Goal: Task Accomplishment & Management: Manage account settings

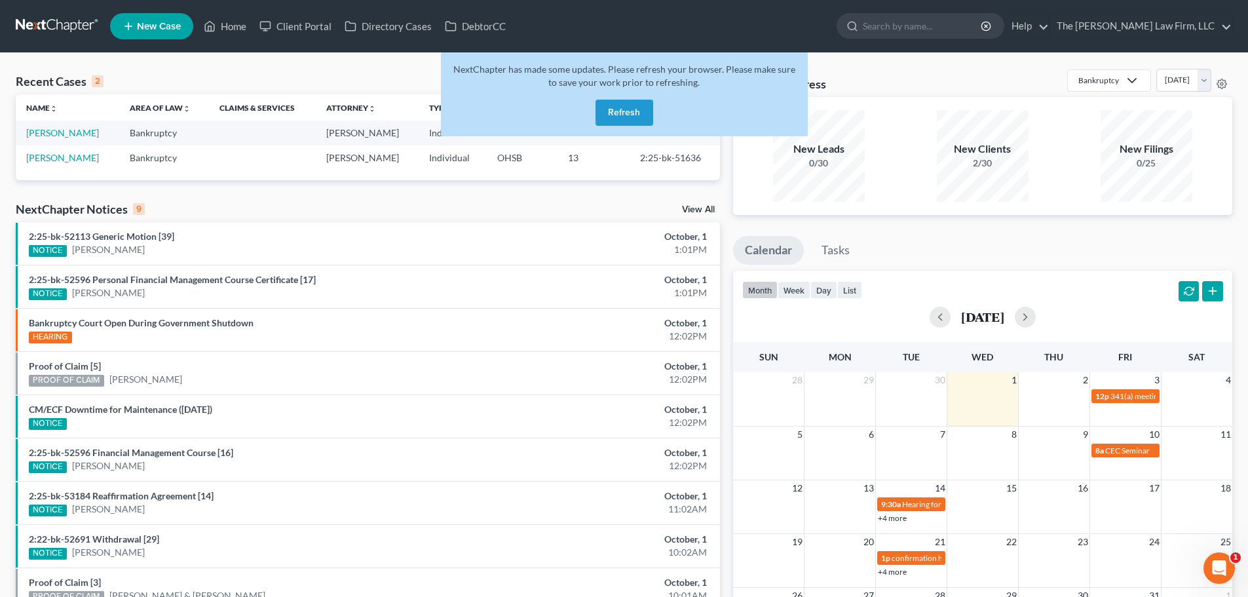
click at [630, 113] on button "Refresh" at bounding box center [624, 113] width 58 height 26
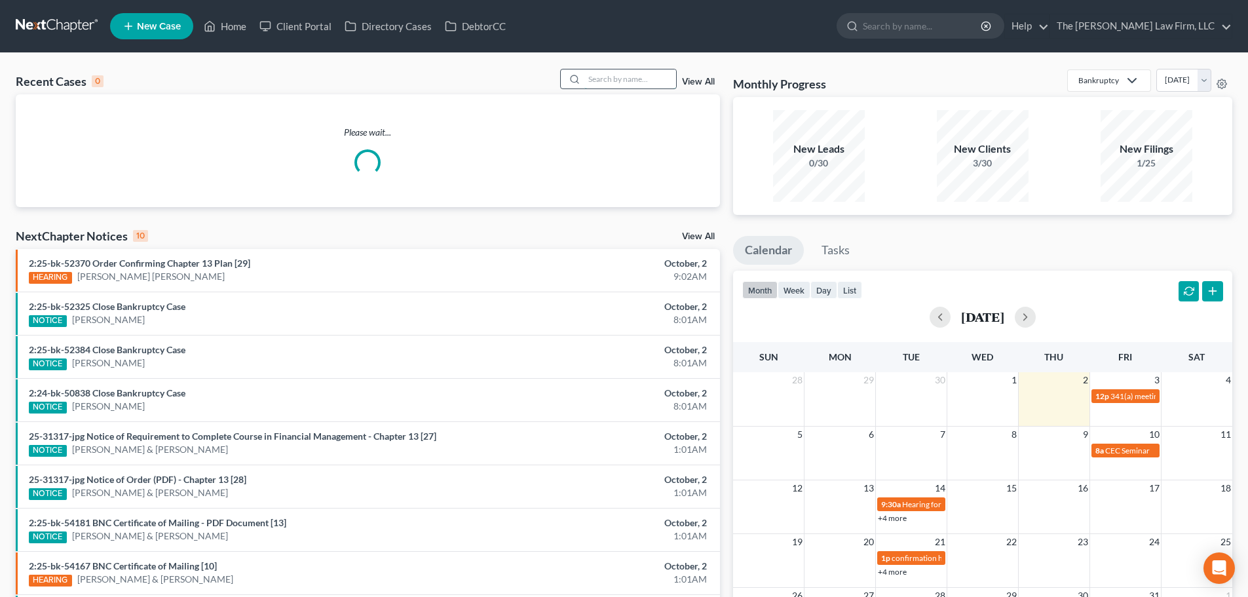
click at [656, 81] on input "search" at bounding box center [630, 78] width 92 height 19
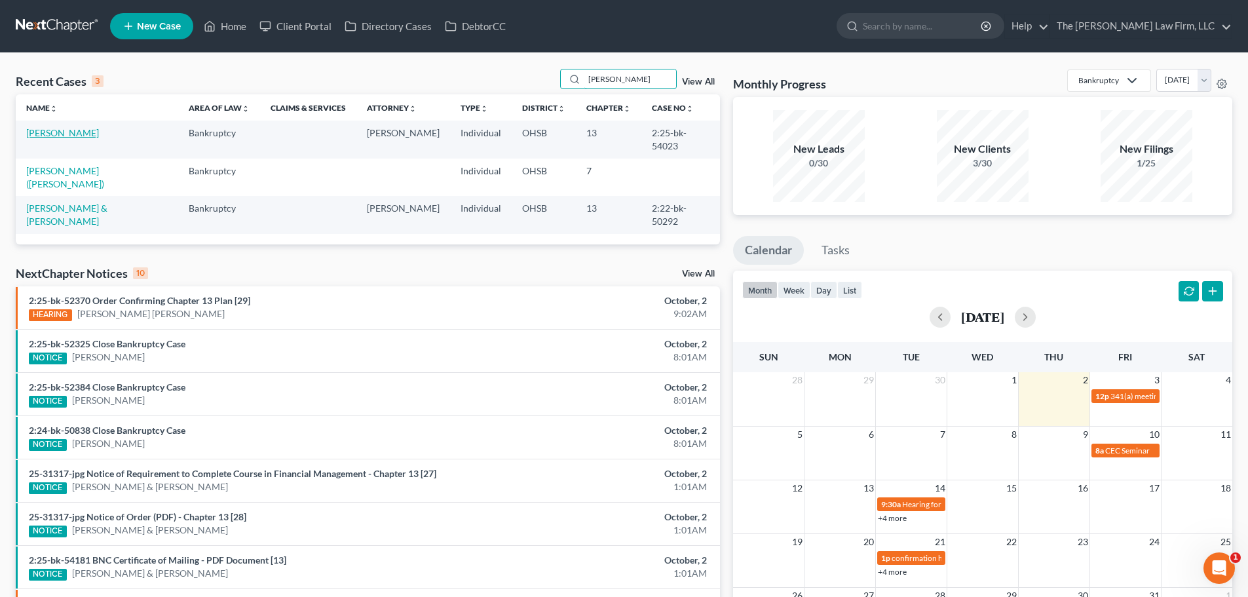
type input "murphy"
click at [52, 133] on link "Murphy, Janet" at bounding box center [62, 132] width 73 height 11
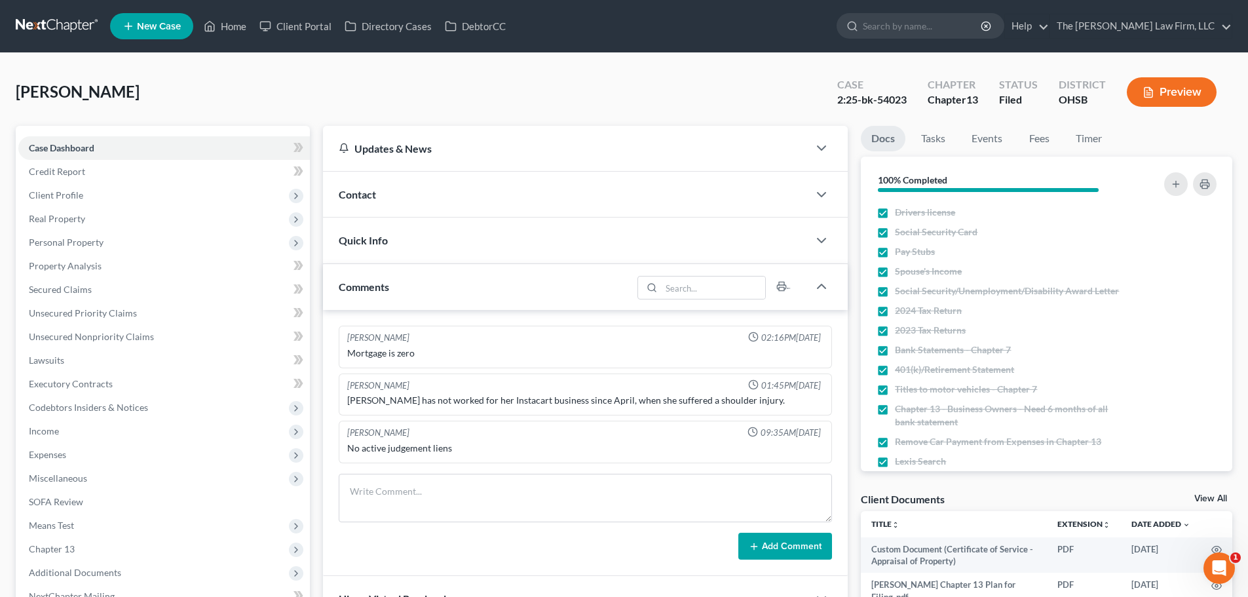
scroll to position [138, 0]
click at [69, 434] on span "Income" at bounding box center [163, 431] width 291 height 24
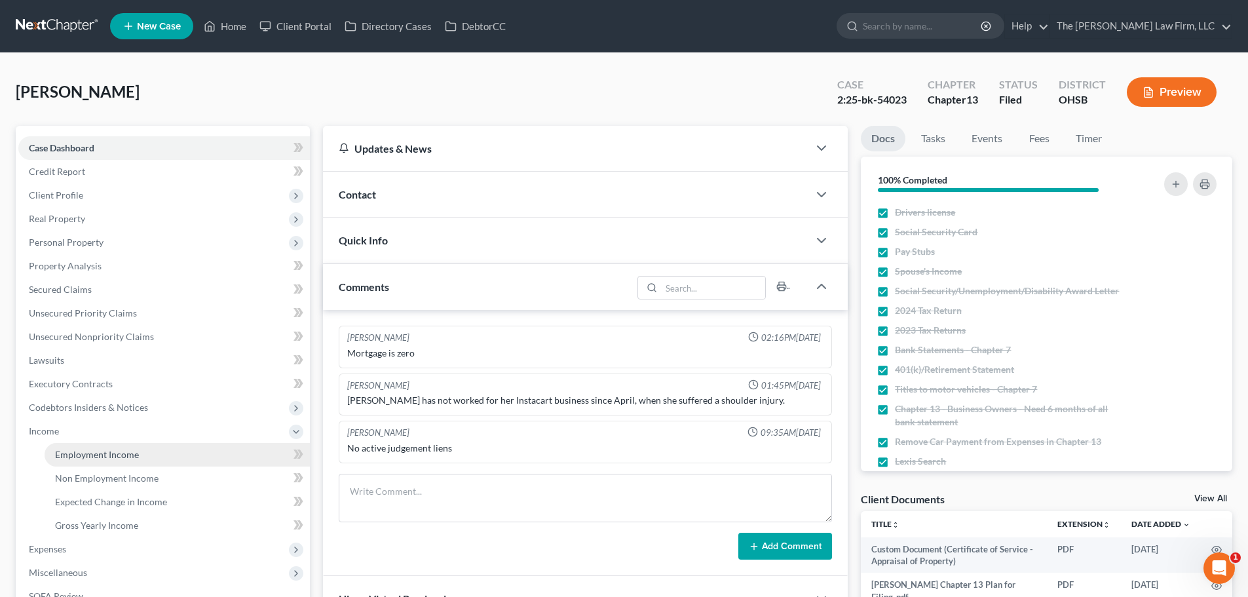
click at [96, 455] on span "Employment Income" at bounding box center [97, 454] width 84 height 11
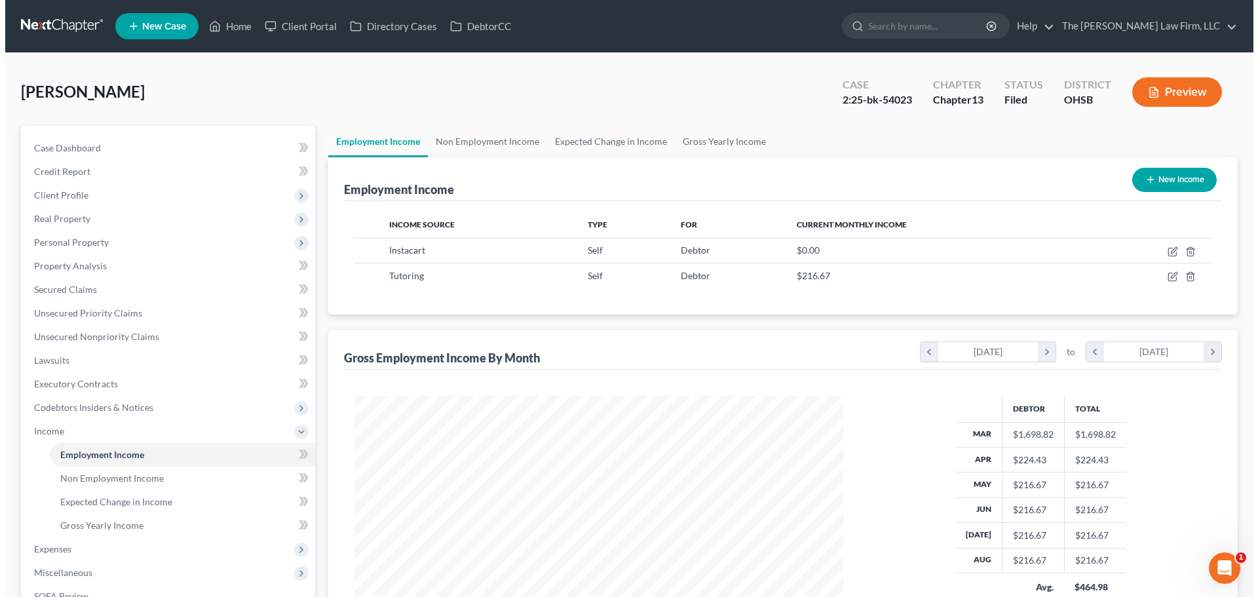
scroll to position [244, 515]
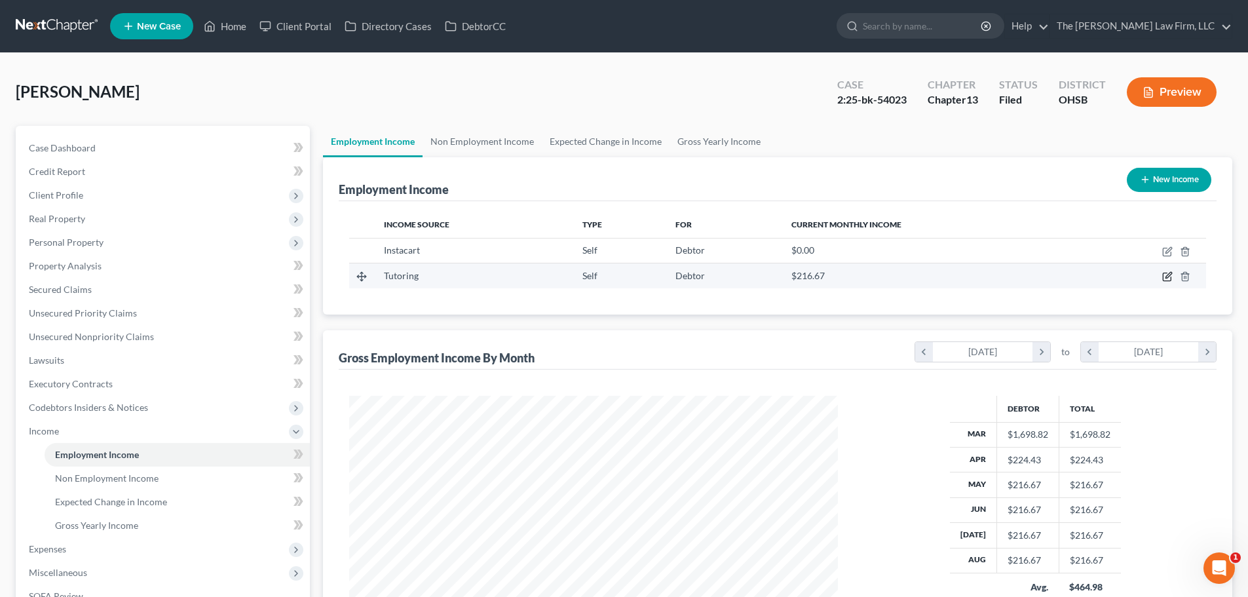
click at [1165, 276] on icon "button" at bounding box center [1167, 276] width 10 height 10
select select "1"
select select "36"
select select "3"
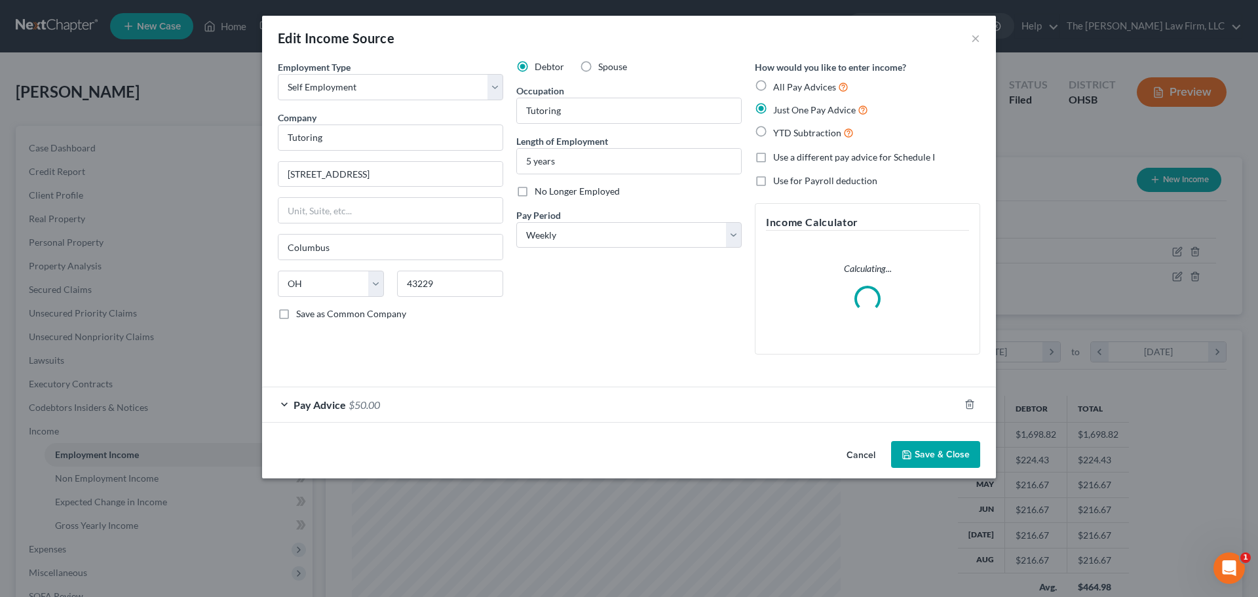
scroll to position [246, 519]
click at [323, 409] on span "Pay Advice" at bounding box center [319, 404] width 52 height 12
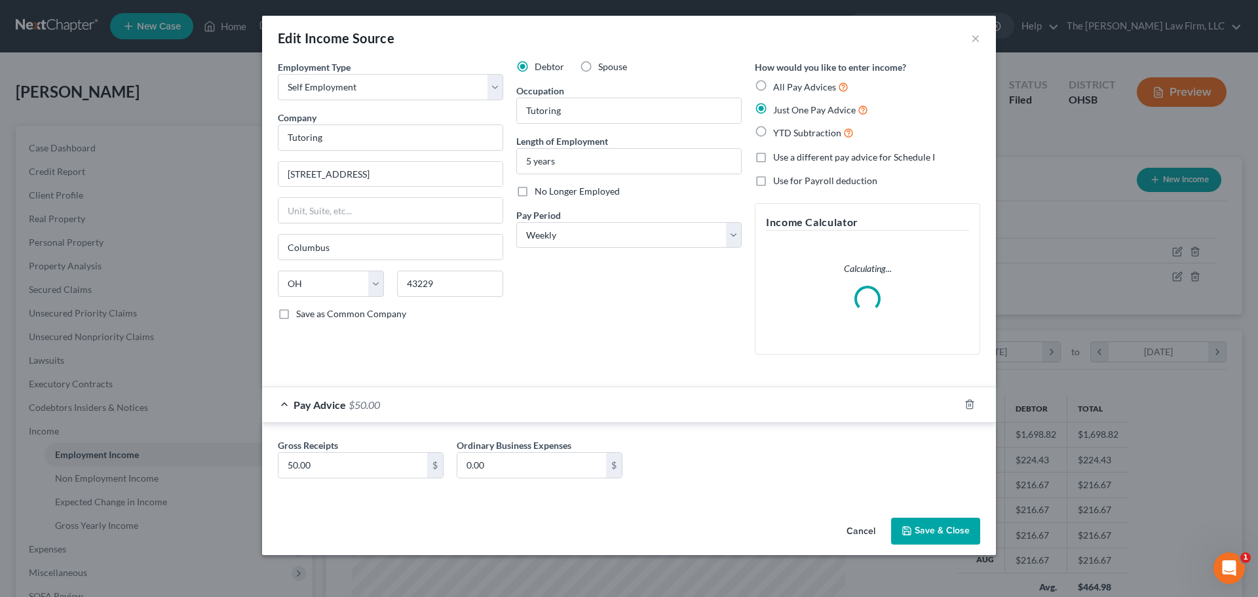
click at [326, 405] on span "Pay Advice" at bounding box center [319, 404] width 52 height 12
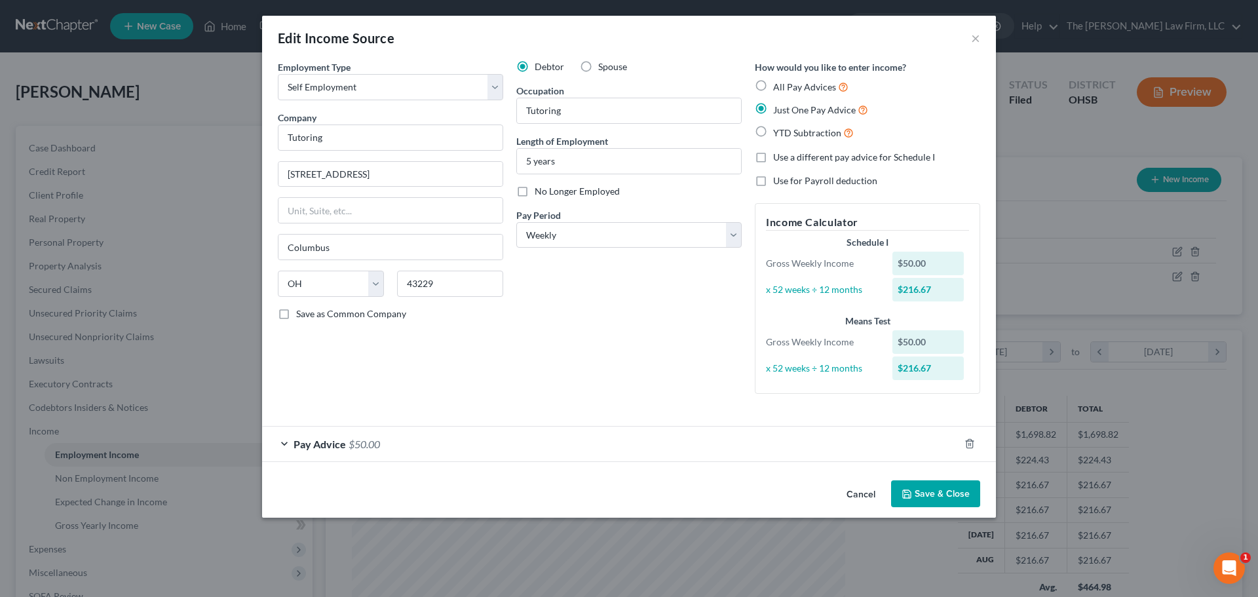
click at [323, 443] on span "Pay Advice" at bounding box center [319, 444] width 52 height 12
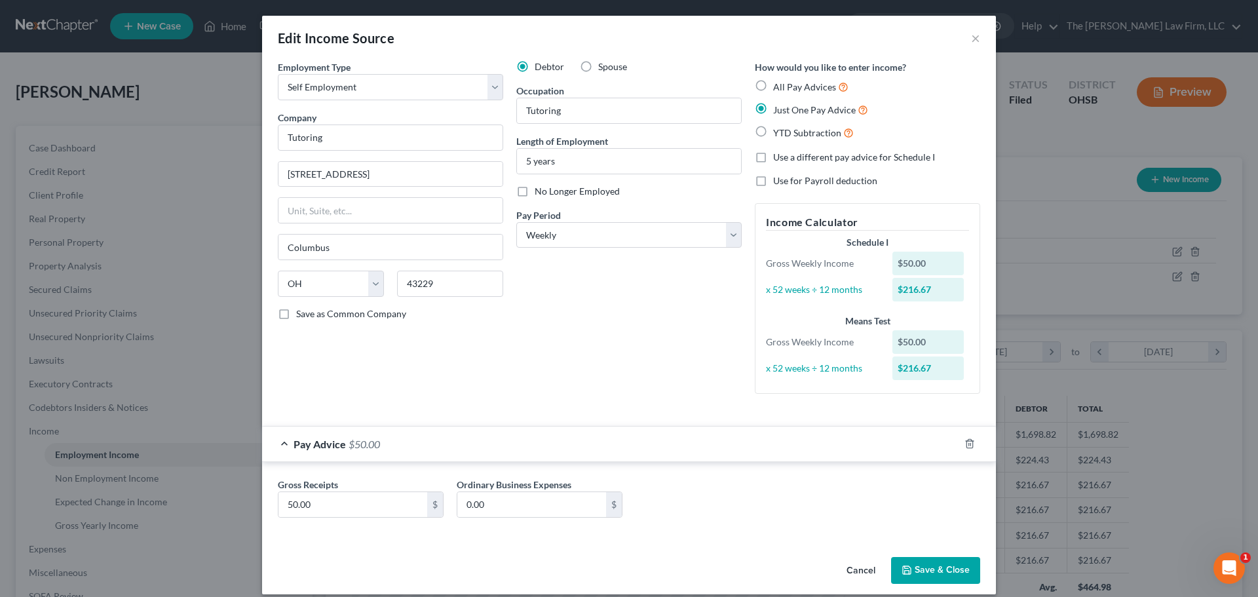
click at [323, 443] on span "Pay Advice" at bounding box center [319, 444] width 52 height 12
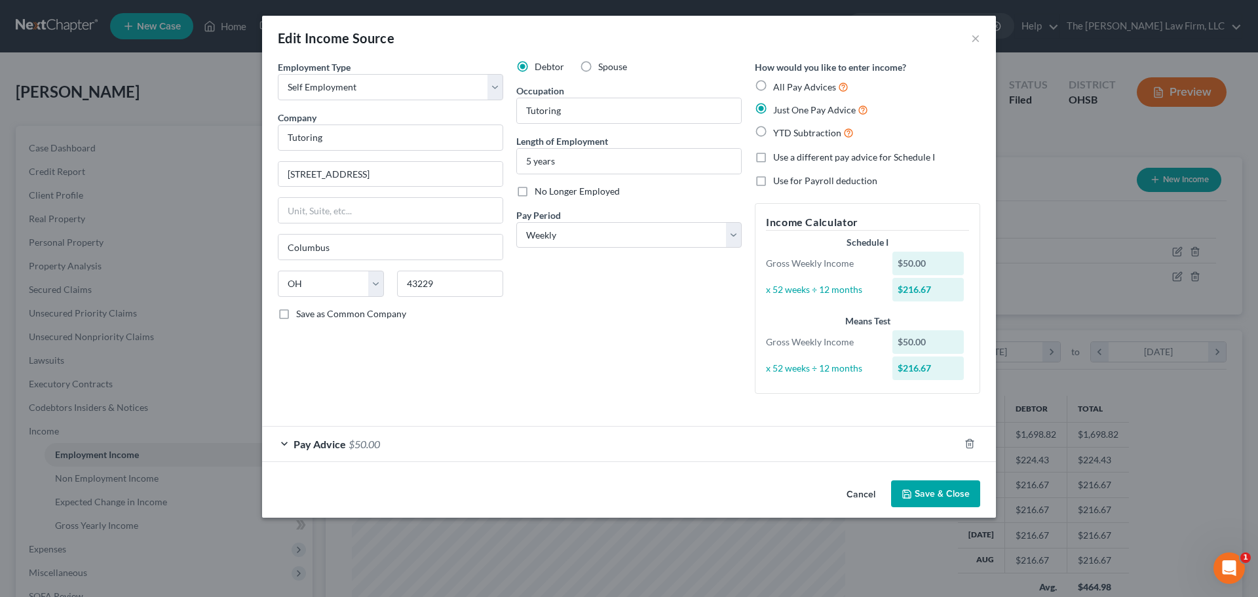
click at [314, 447] on span "Pay Advice" at bounding box center [319, 444] width 52 height 12
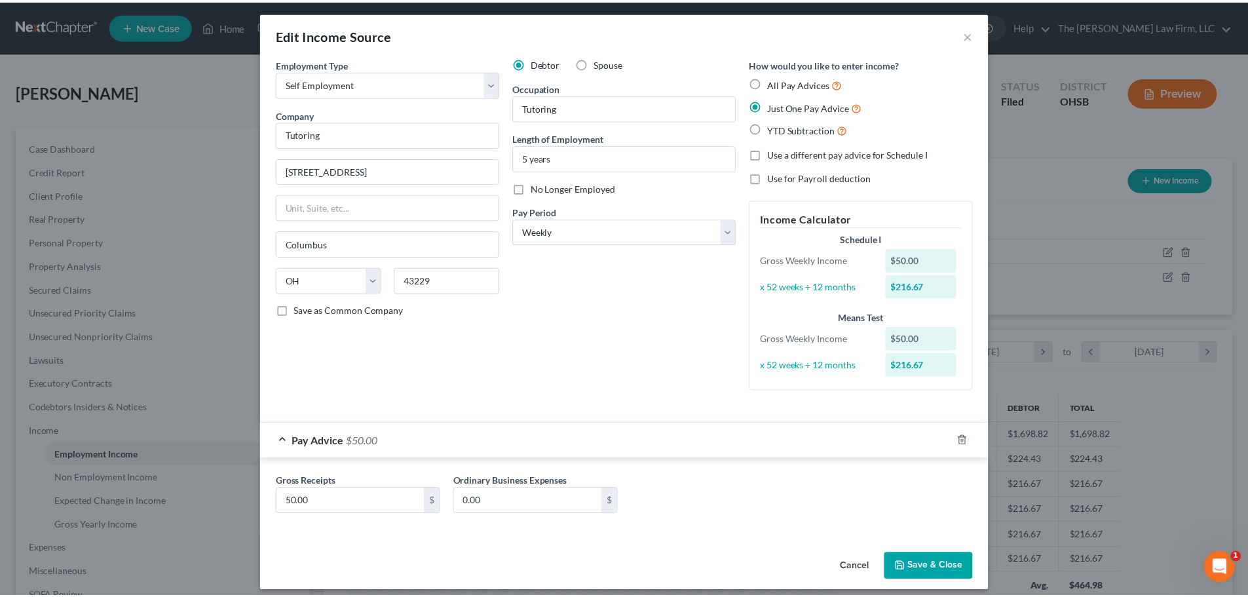
scroll to position [0, 0]
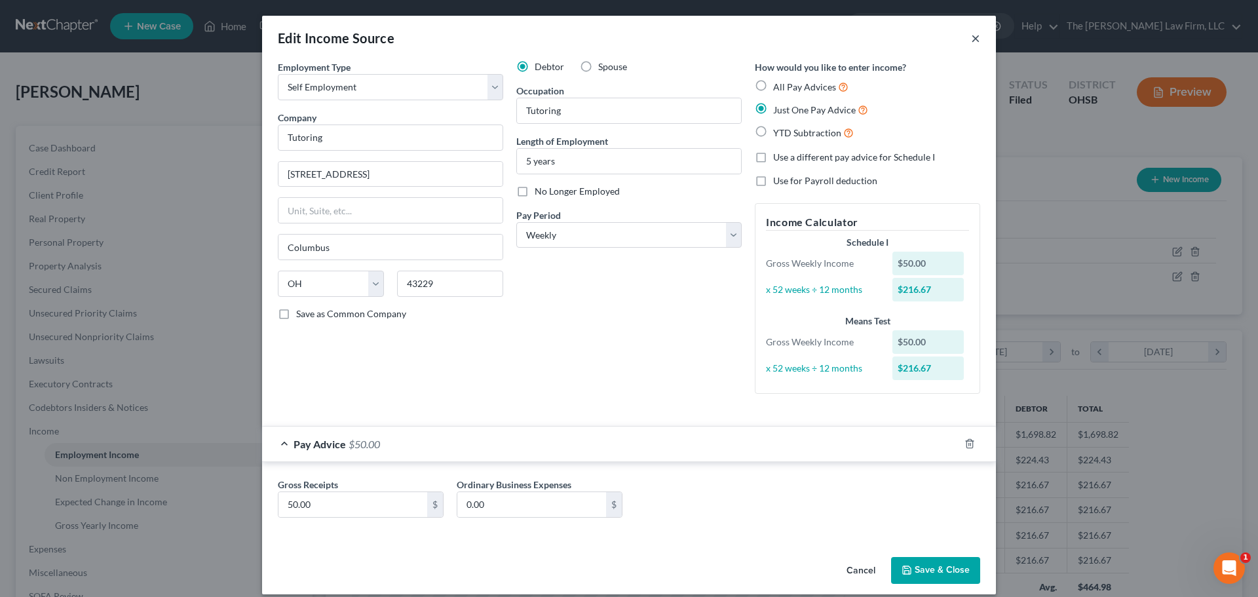
click at [971, 35] on button "×" at bounding box center [975, 38] width 9 height 16
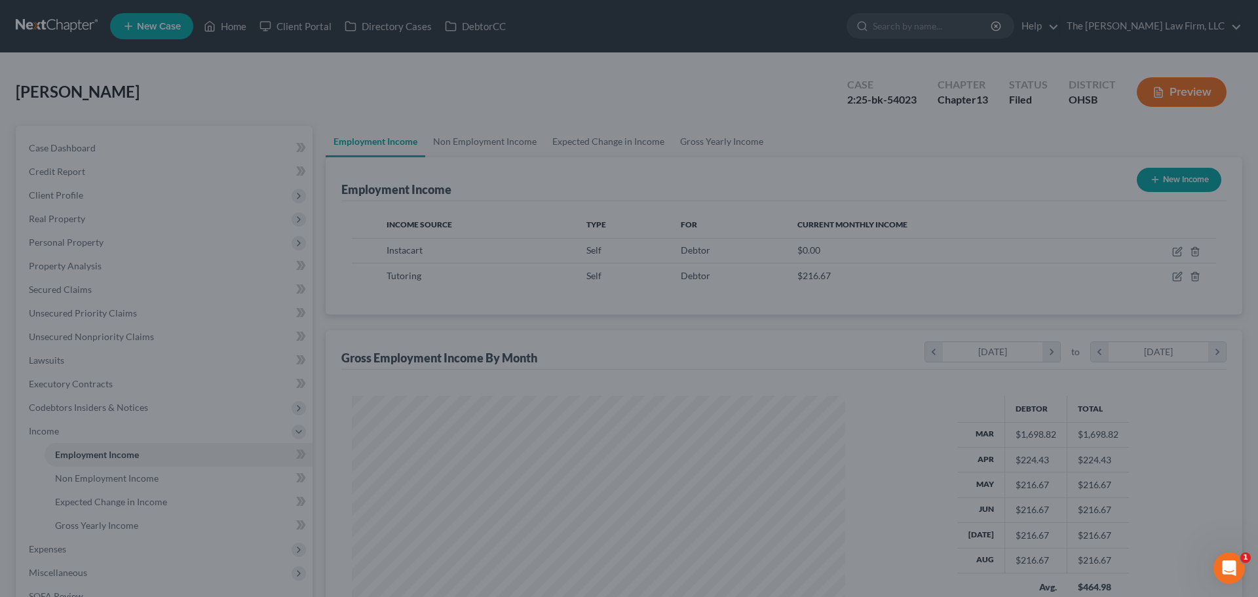
scroll to position [654783, 654513]
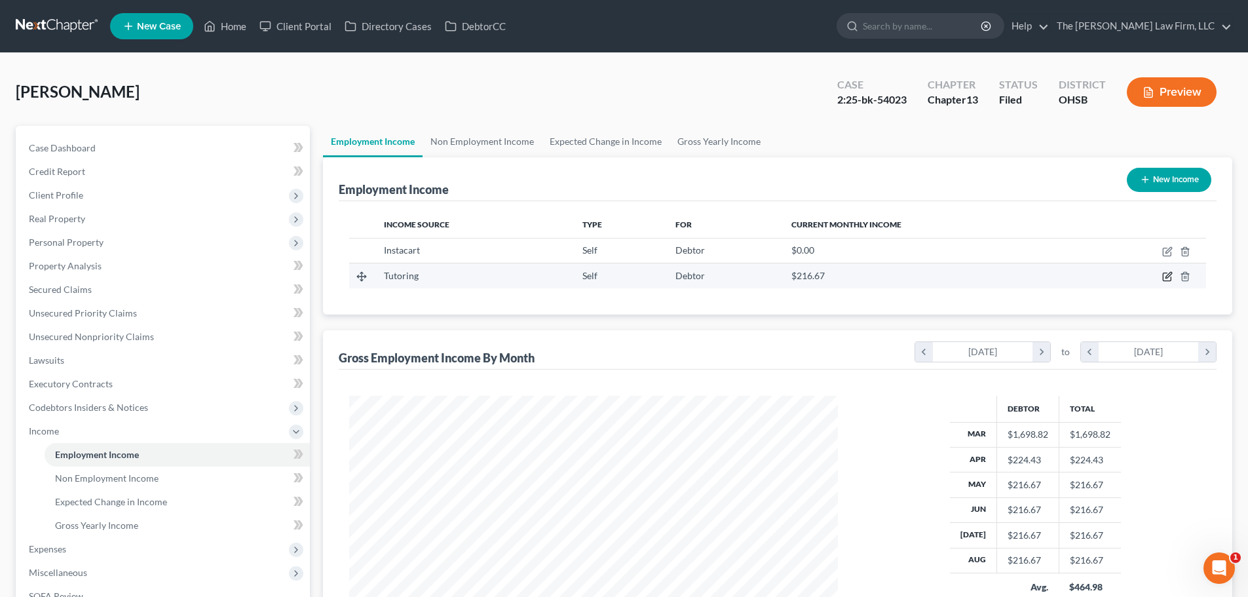
click at [1167, 273] on icon "button" at bounding box center [1167, 277] width 8 height 8
select select "1"
select select "36"
select select "3"
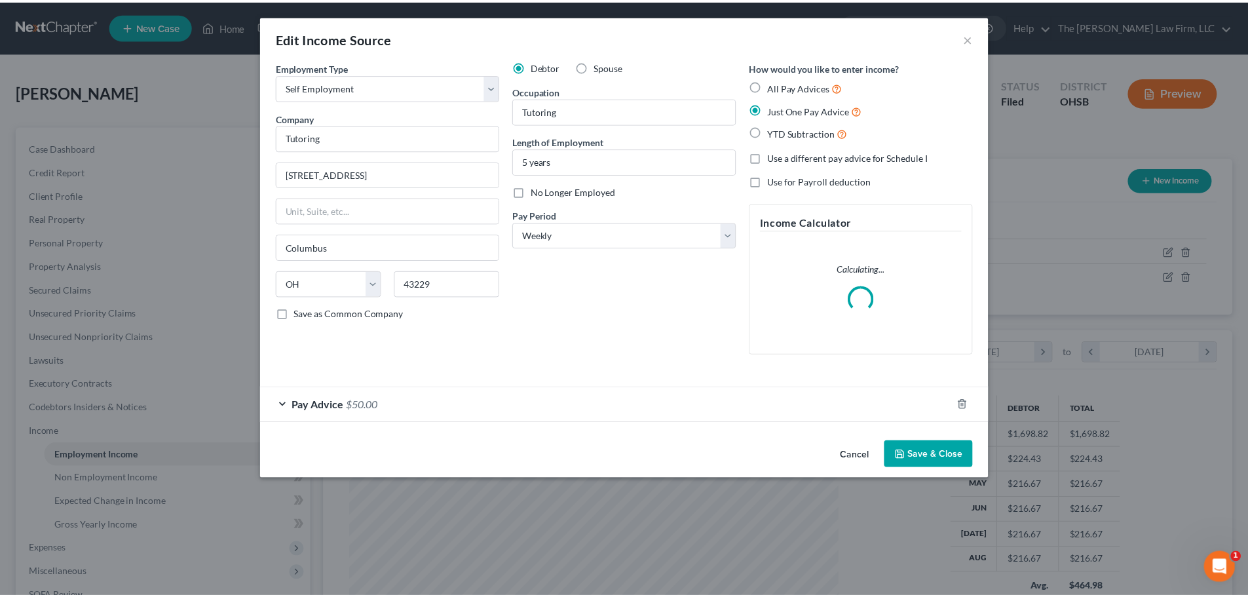
scroll to position [246, 519]
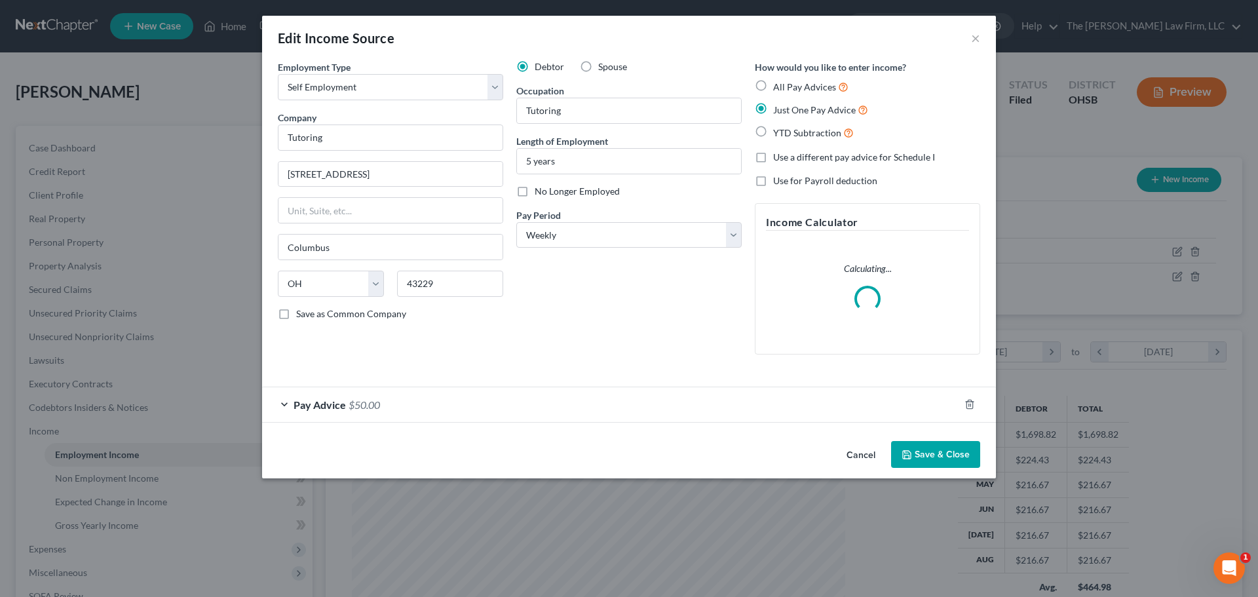
click at [324, 401] on span "Pay Advice" at bounding box center [319, 404] width 52 height 12
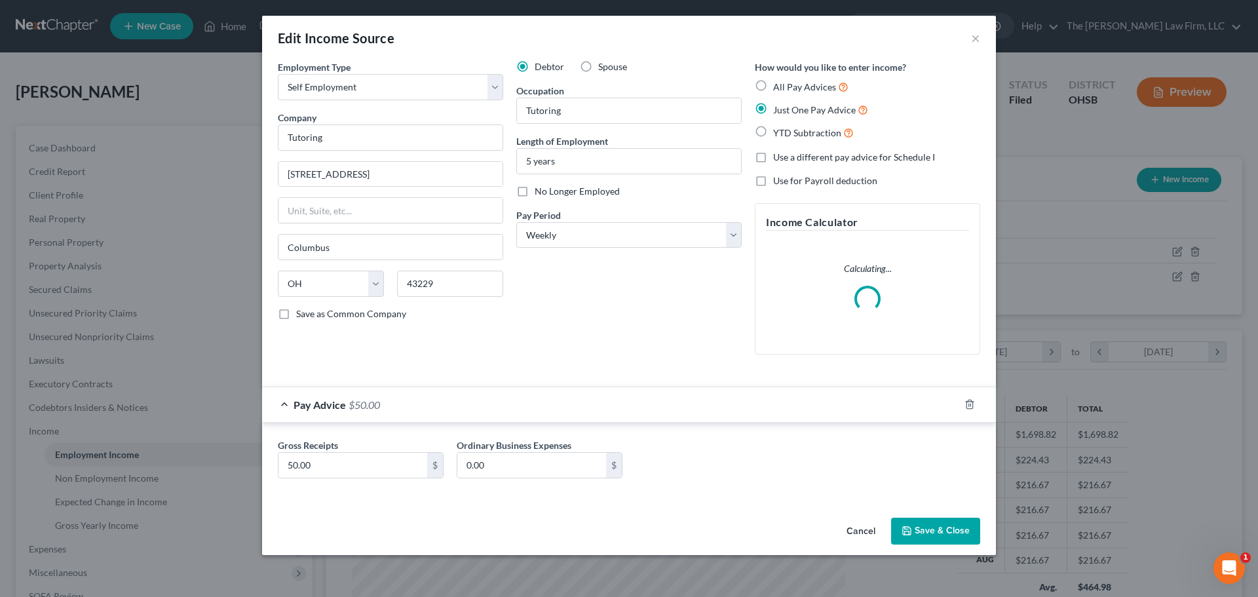
click at [324, 401] on span "Pay Advice" at bounding box center [319, 404] width 52 height 12
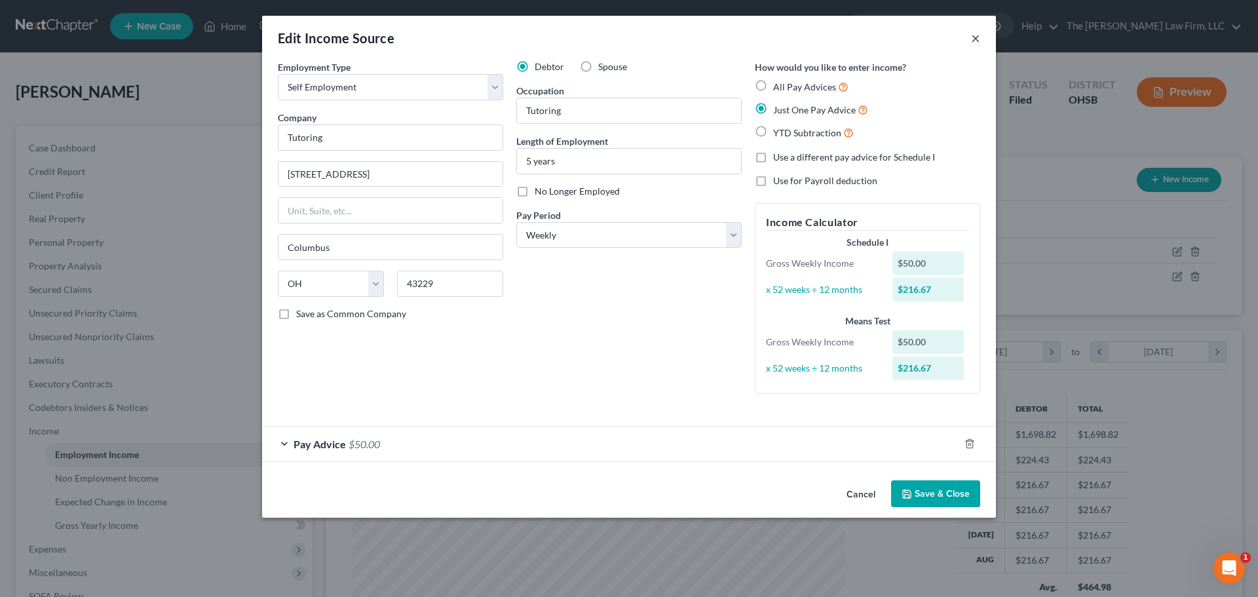
click at [977, 41] on button "×" at bounding box center [975, 38] width 9 height 16
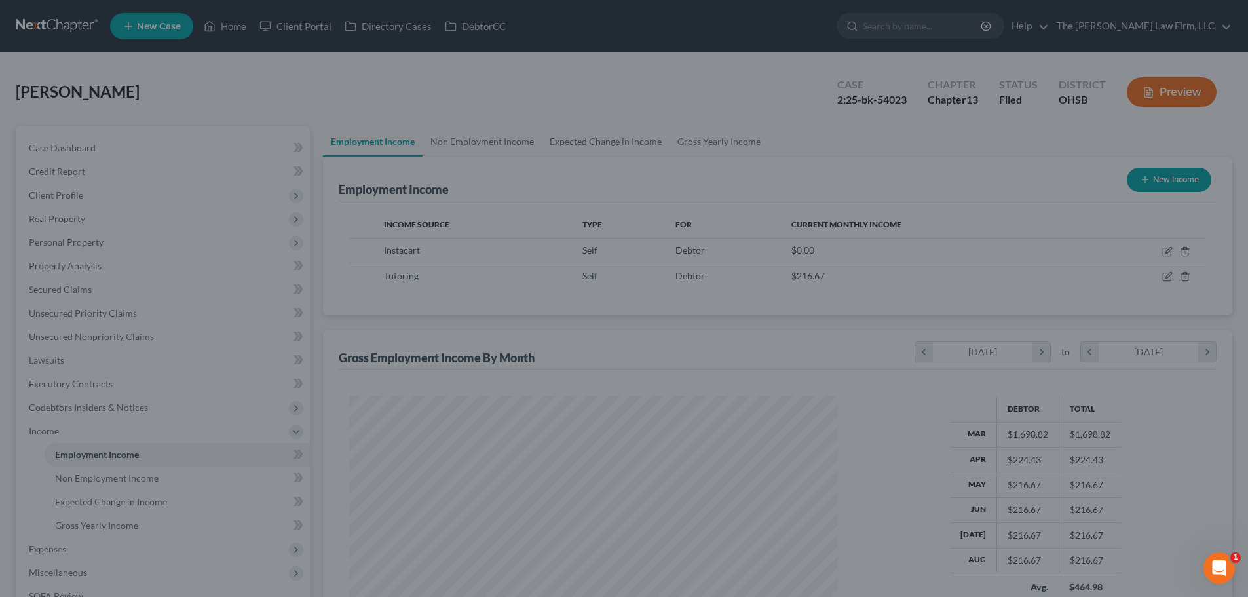
scroll to position [654783, 654513]
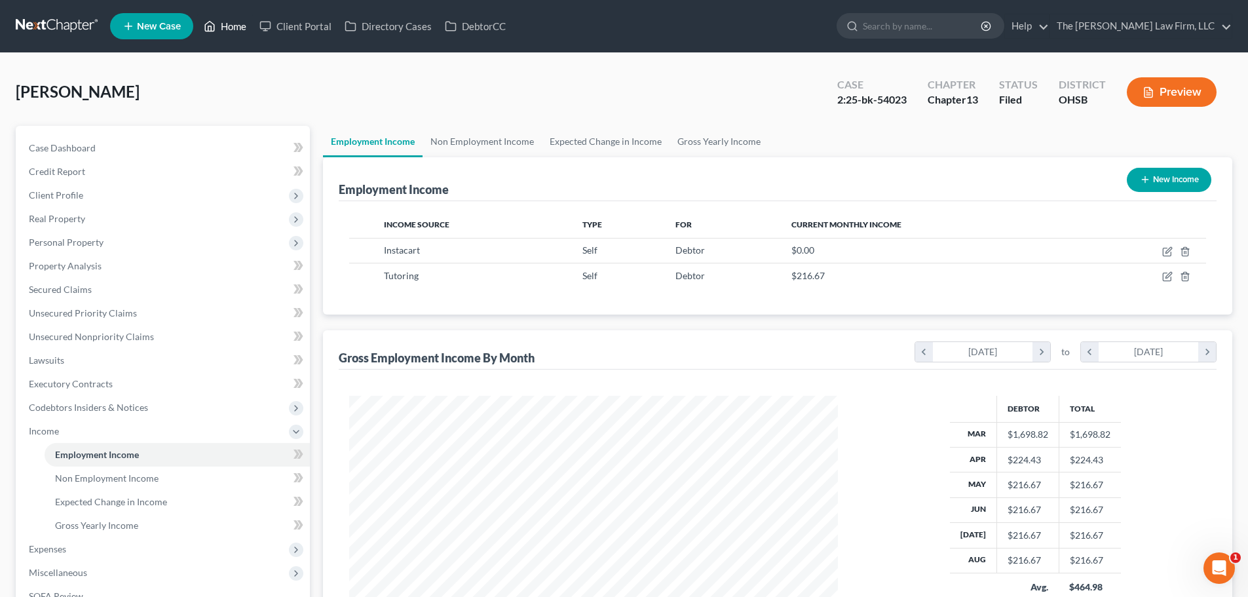
click at [239, 28] on link "Home" at bounding box center [225, 26] width 56 height 24
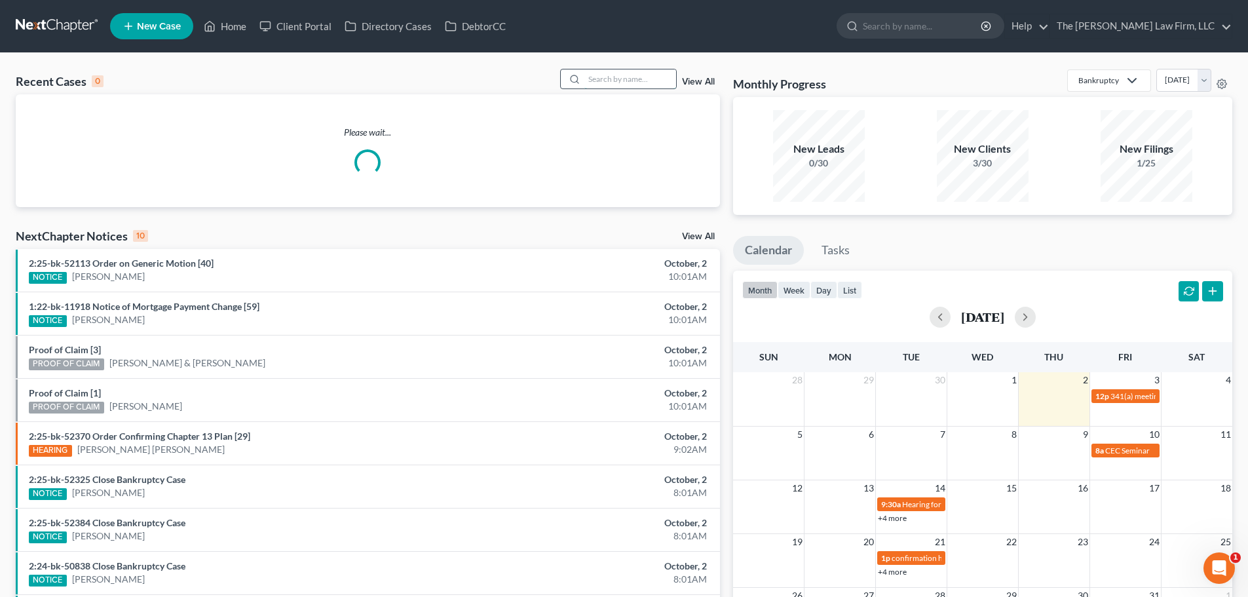
click at [620, 84] on input "search" at bounding box center [630, 78] width 92 height 19
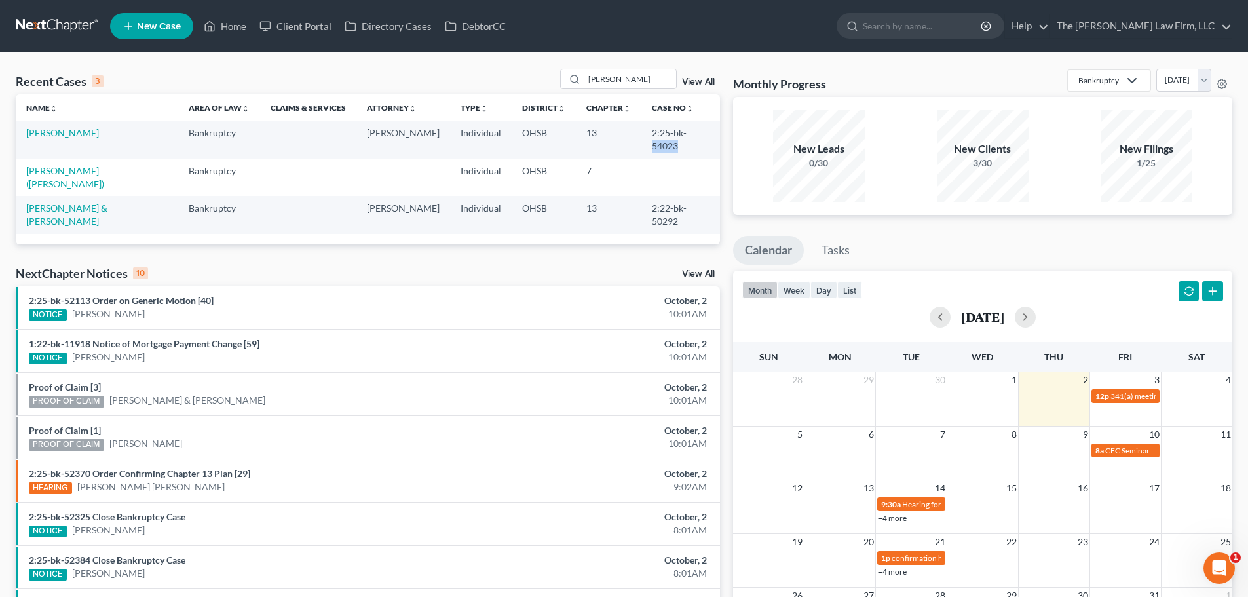
drag, startPoint x: 677, startPoint y: 130, endPoint x: 704, endPoint y: 134, distance: 27.1
click at [704, 134] on td "2:25-bk-54023" at bounding box center [680, 139] width 79 height 37
copy td "54023"
drag, startPoint x: 626, startPoint y: 77, endPoint x: 496, endPoint y: 77, distance: 130.4
click at [496, 77] on div "Recent Cases 3 murphy View All" at bounding box center [368, 82] width 704 height 26
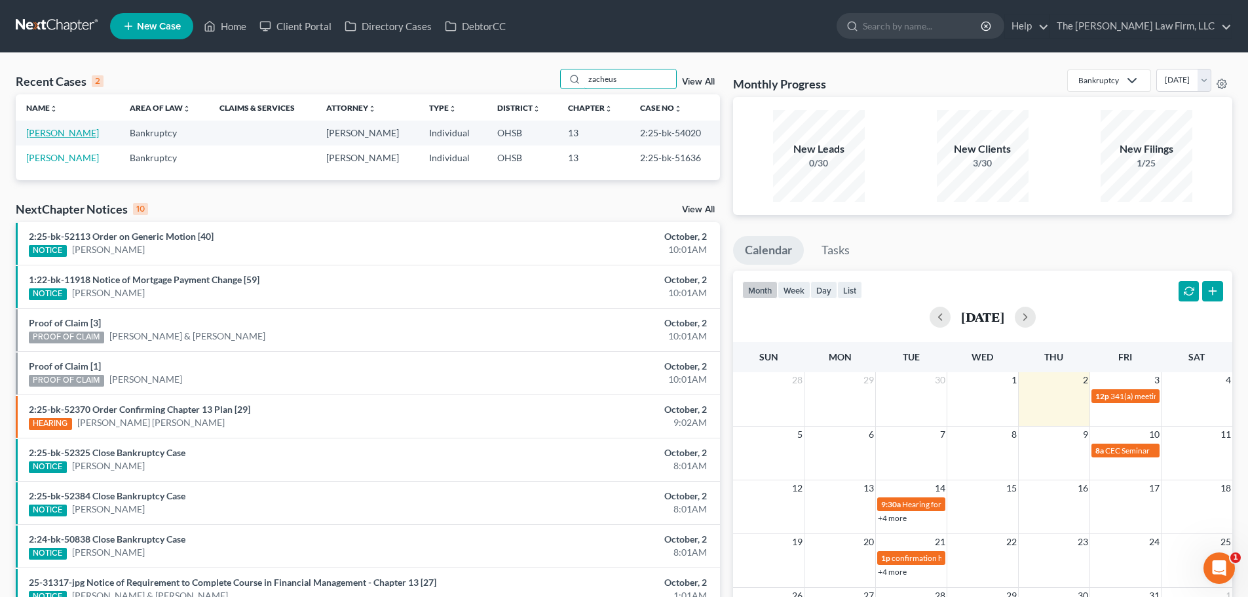
type input "zacheus"
click at [61, 134] on link "[PERSON_NAME]" at bounding box center [62, 132] width 73 height 11
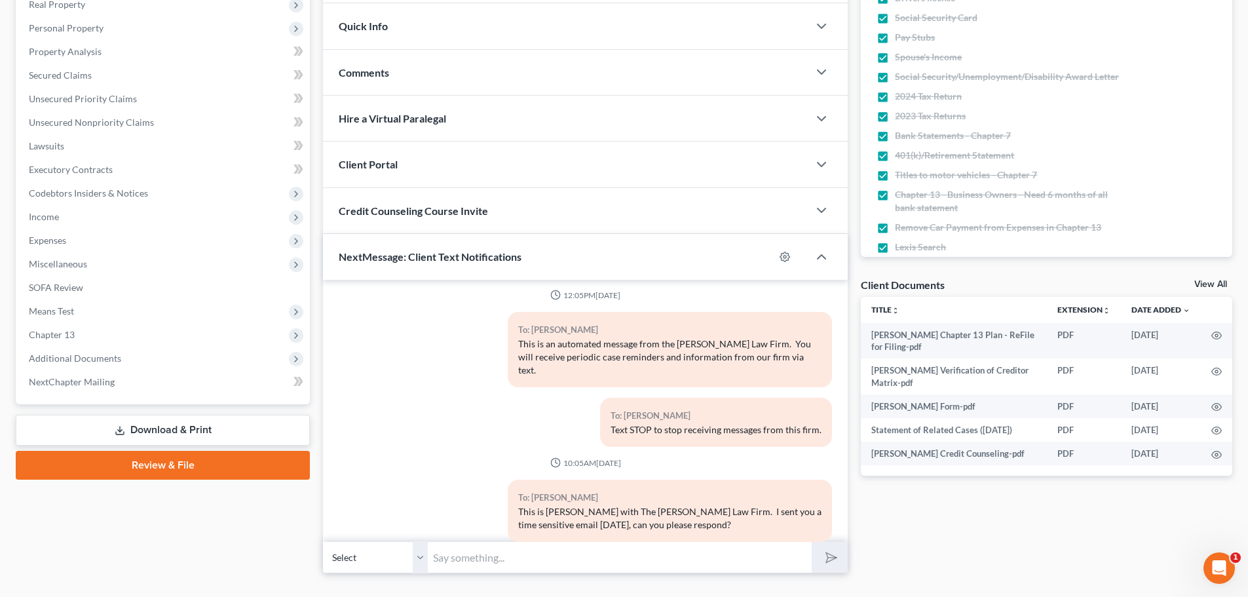
scroll to position [240, 0]
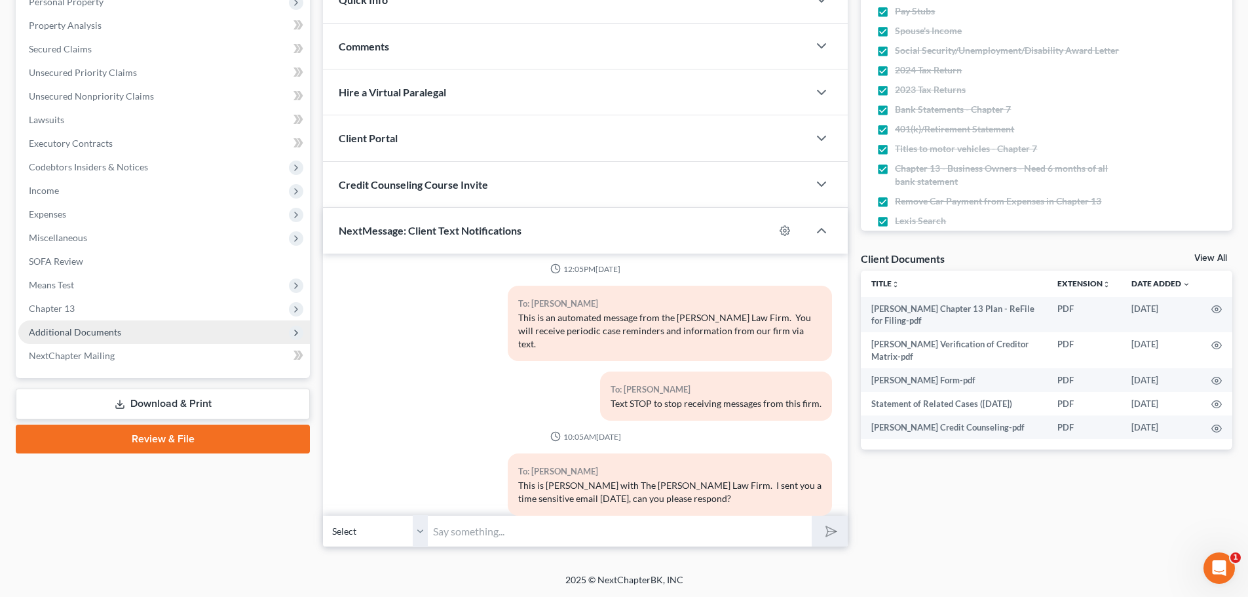
drag, startPoint x: 80, startPoint y: 331, endPoint x: 84, endPoint y: 339, distance: 8.8
click at [80, 331] on span "Additional Documents" at bounding box center [75, 331] width 92 height 11
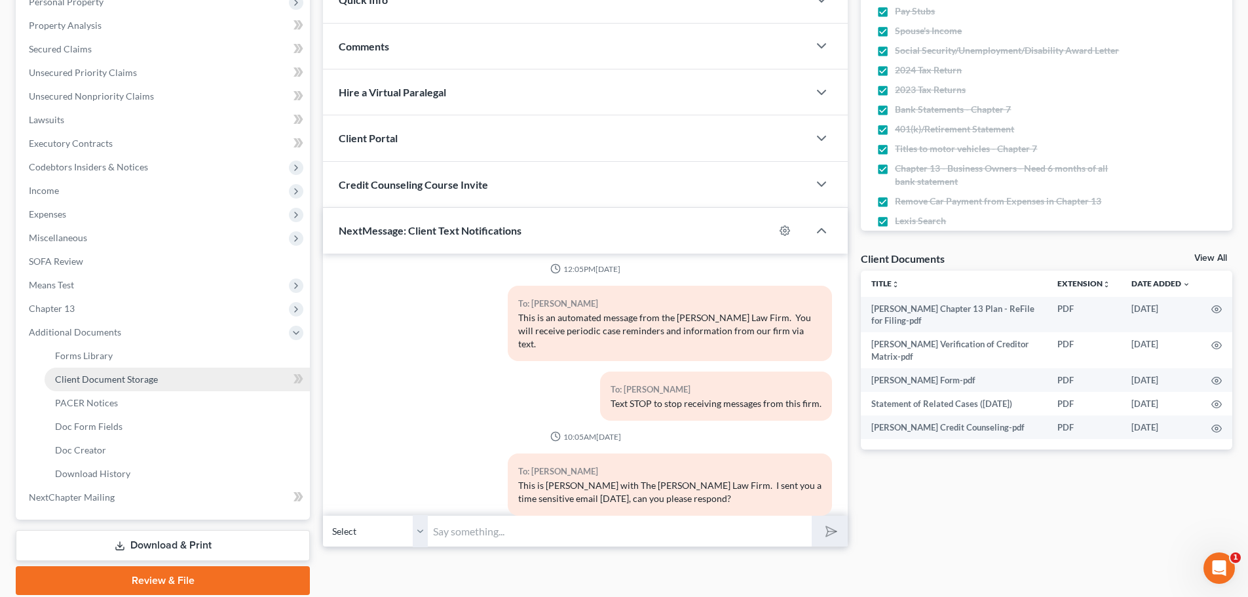
click at [110, 379] on span "Client Document Storage" at bounding box center [106, 378] width 103 height 11
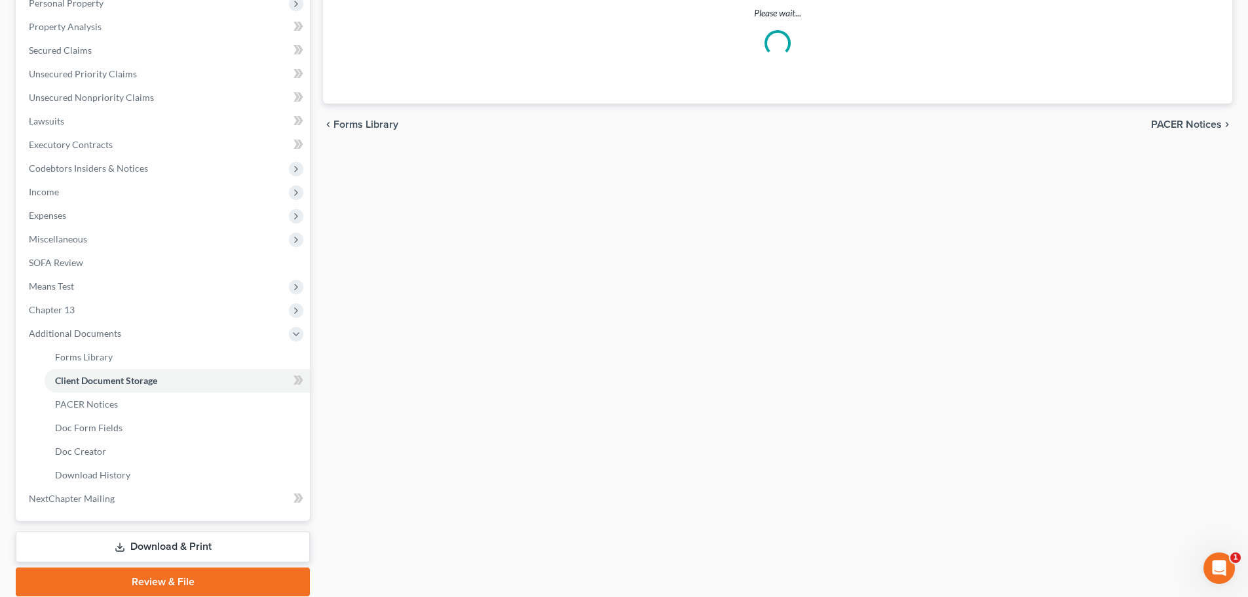
scroll to position [1, 0]
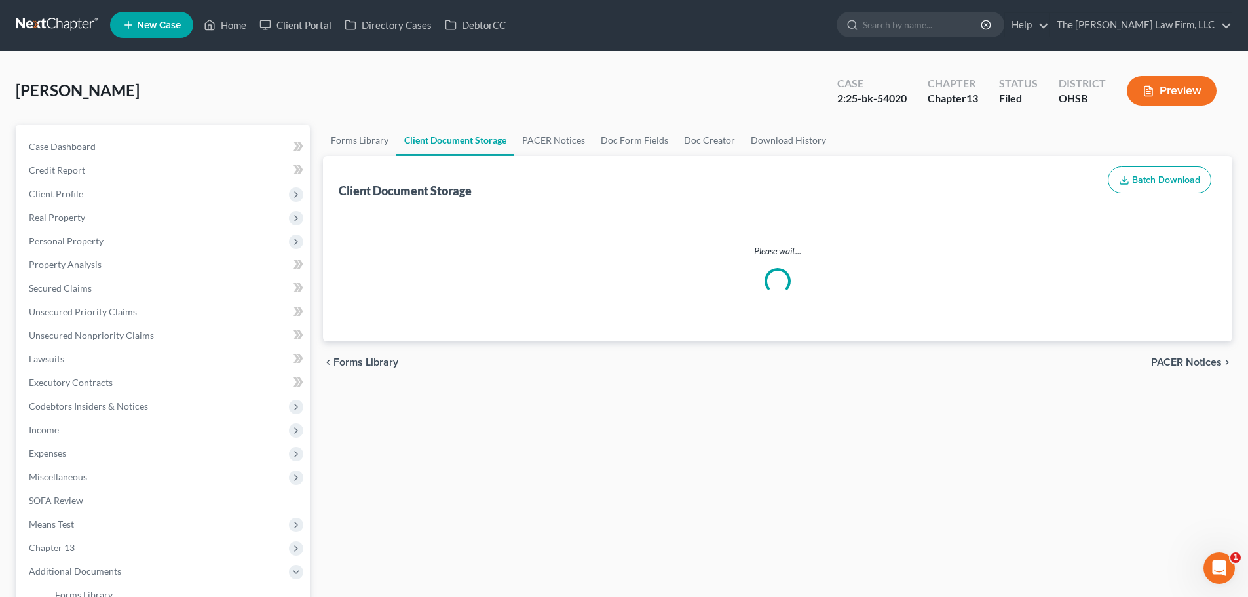
select select "7"
select select "53"
select select "61"
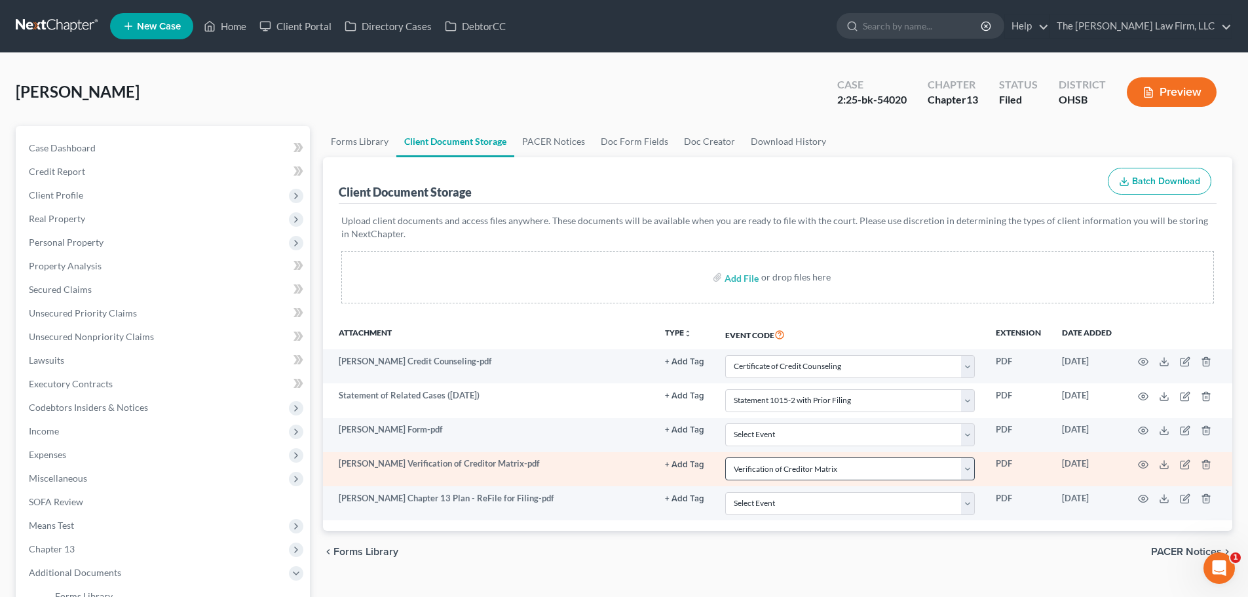
scroll to position [288, 0]
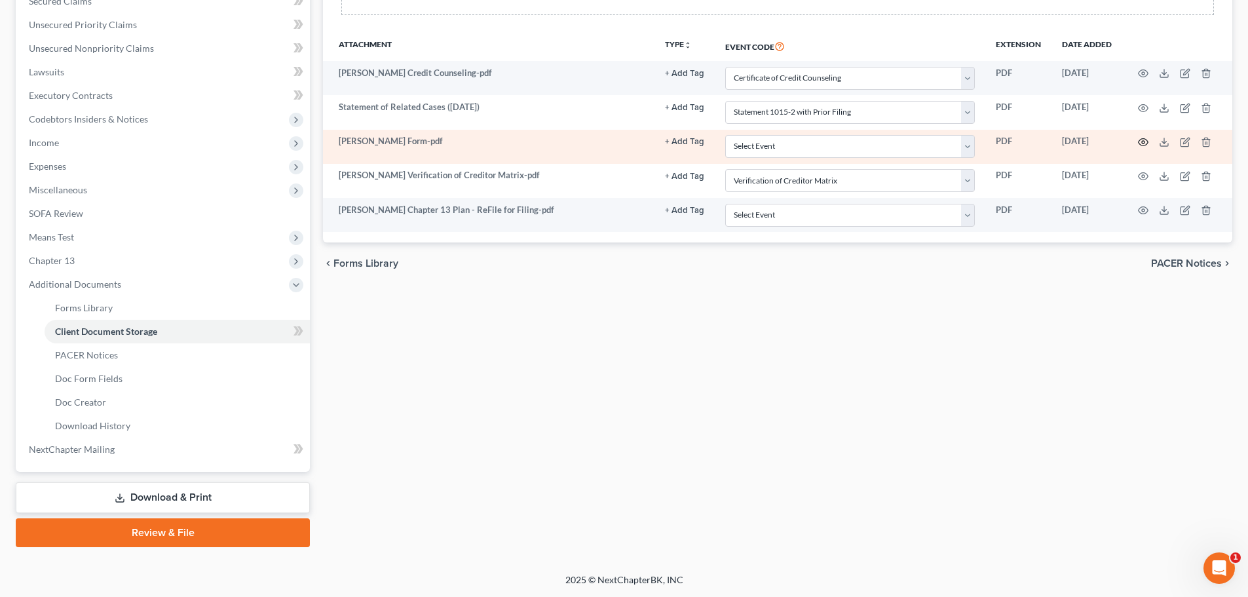
click at [1144, 143] on circle "button" at bounding box center [1143, 142] width 3 height 3
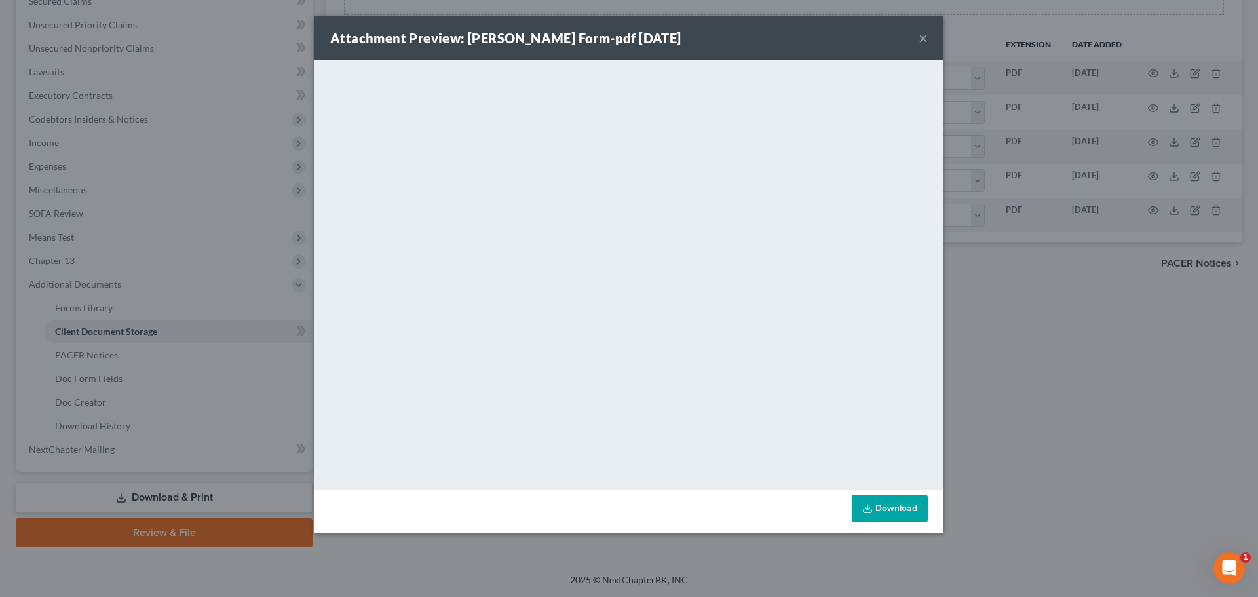
click at [920, 35] on button "×" at bounding box center [922, 38] width 9 height 16
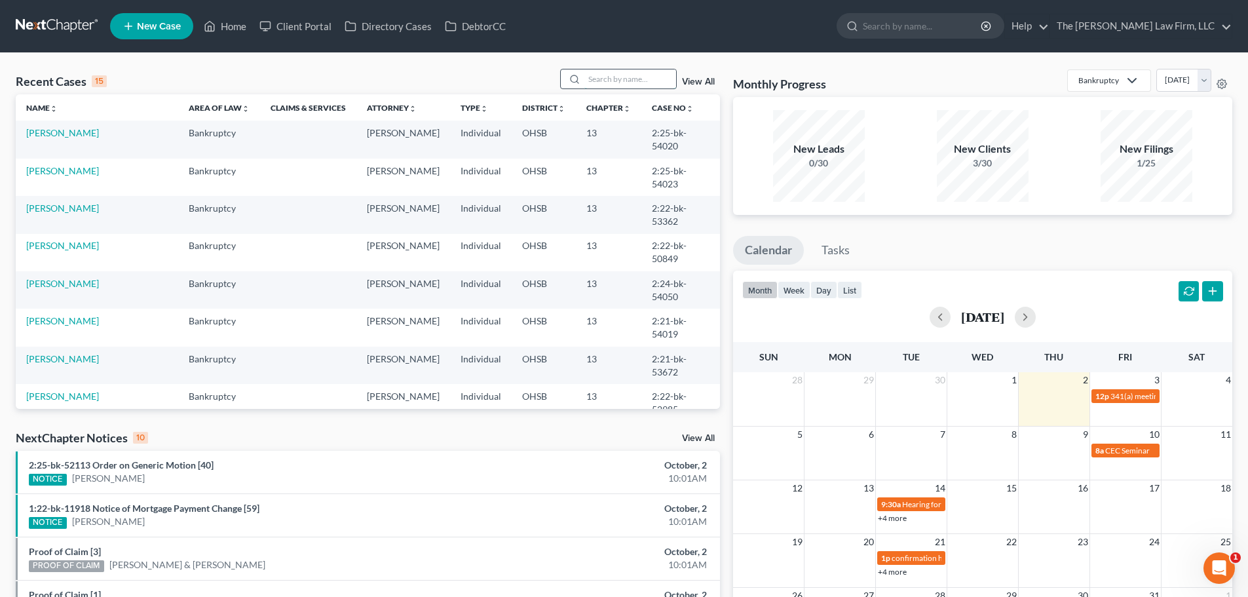
click at [628, 75] on input "search" at bounding box center [630, 78] width 92 height 19
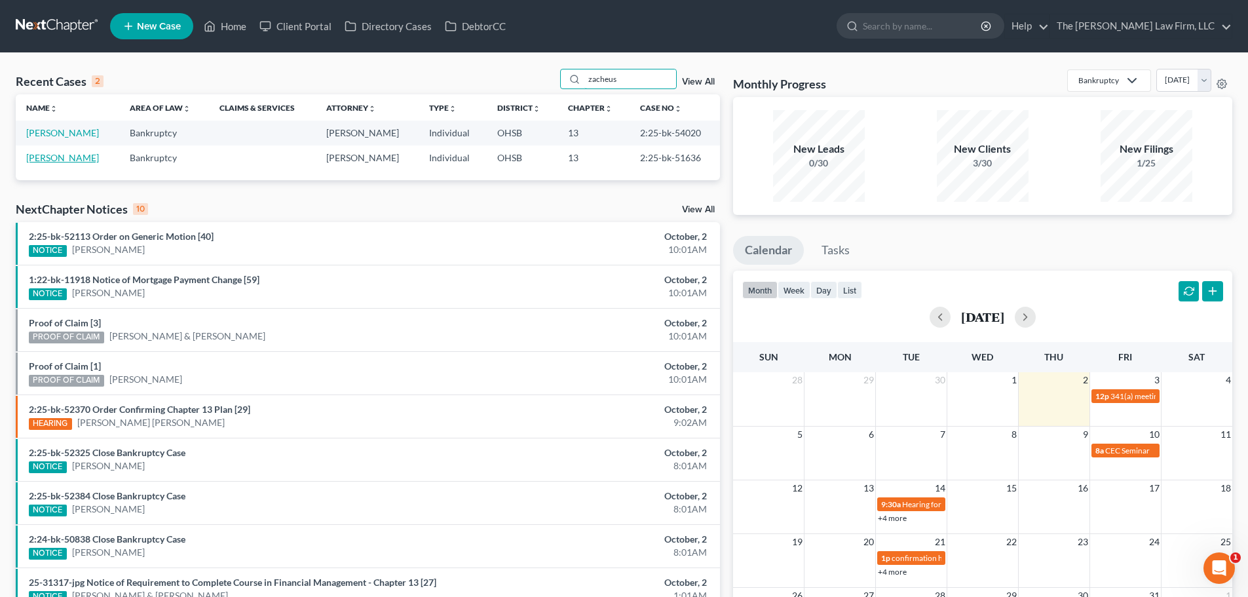
type input "zacheus"
click at [81, 155] on link "[PERSON_NAME]" at bounding box center [62, 157] width 73 height 11
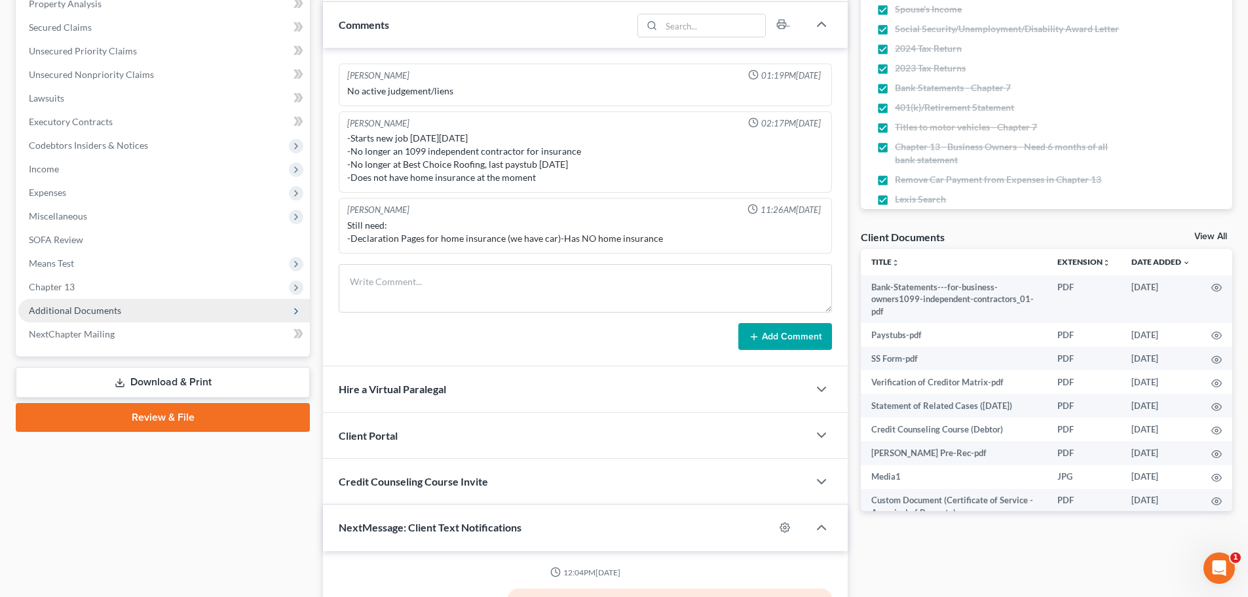
scroll to position [526, 0]
click at [92, 312] on span "Additional Documents" at bounding box center [75, 310] width 92 height 11
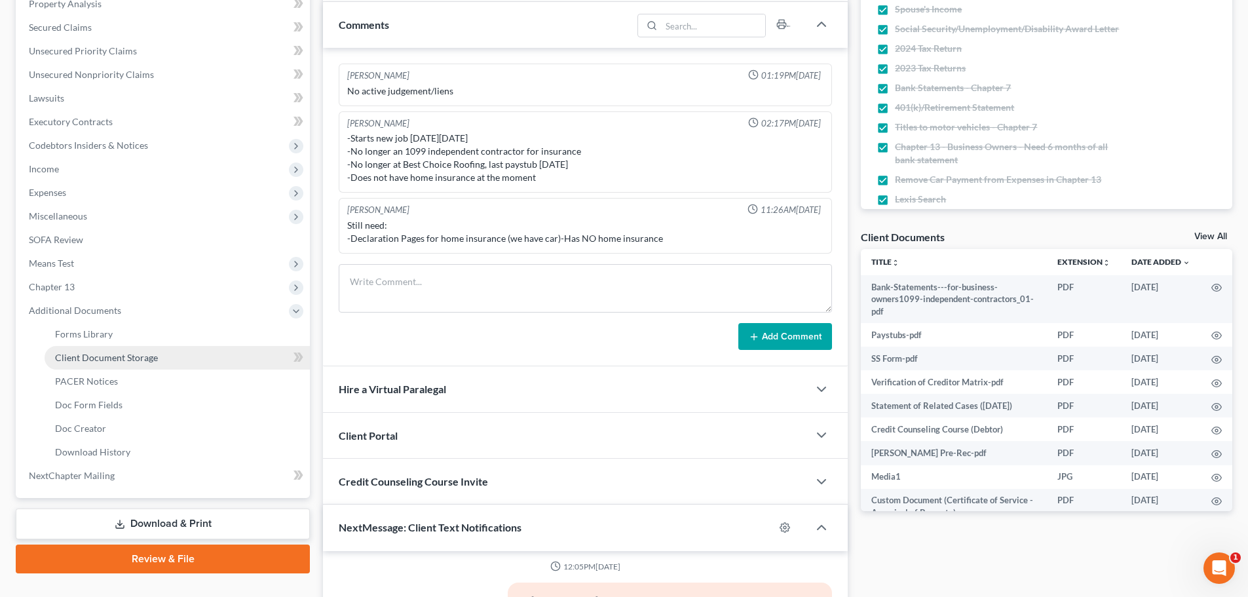
click at [88, 352] on span "Client Document Storage" at bounding box center [106, 357] width 103 height 11
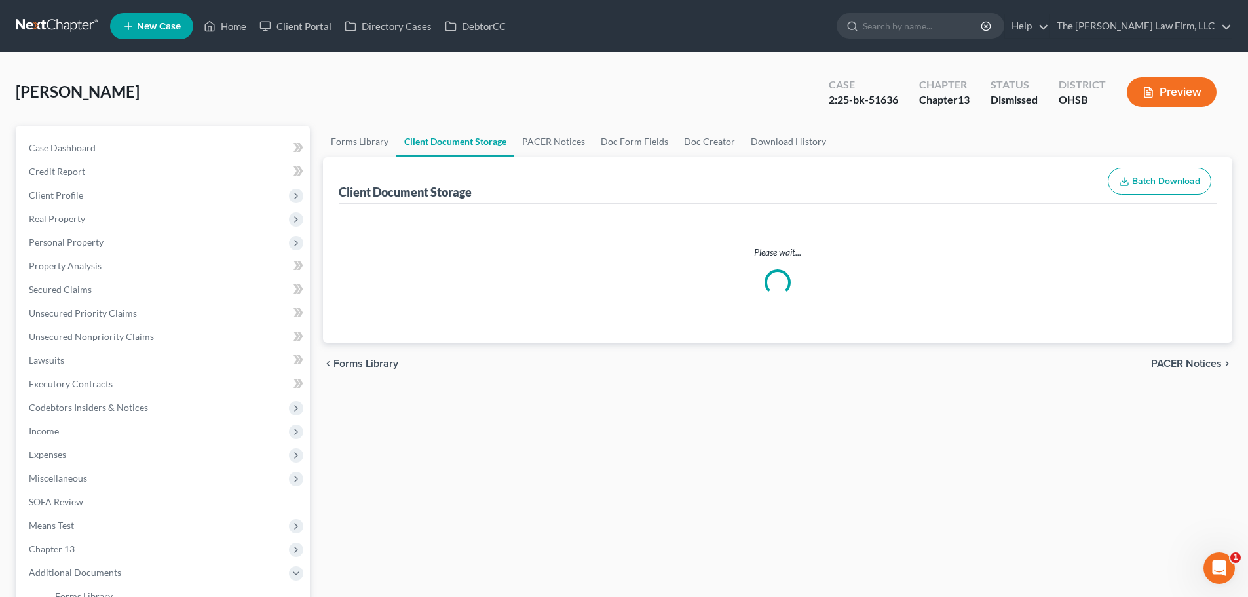
select select "7"
select select "52"
select select "61"
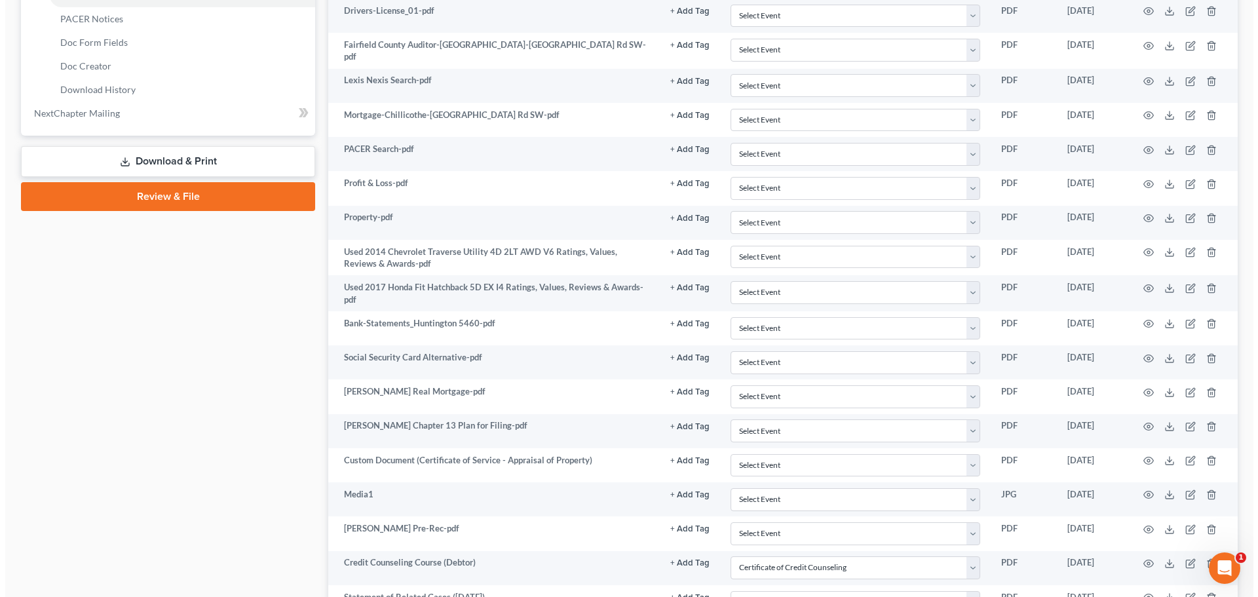
scroll to position [655, 0]
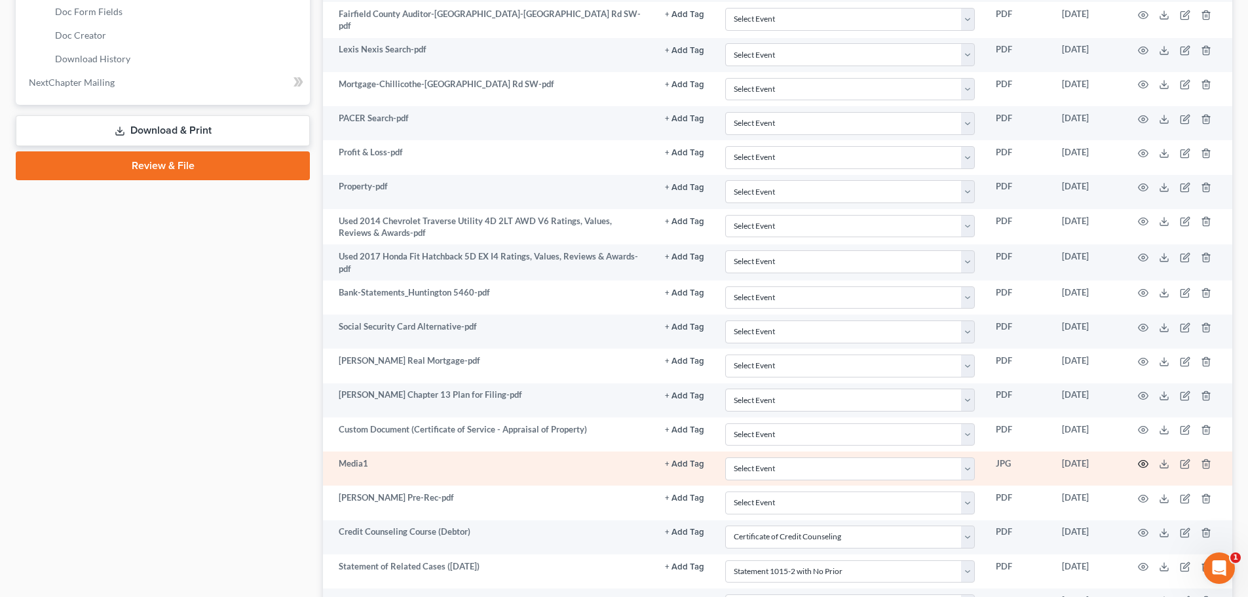
click at [1140, 464] on icon "button" at bounding box center [1143, 464] width 10 height 10
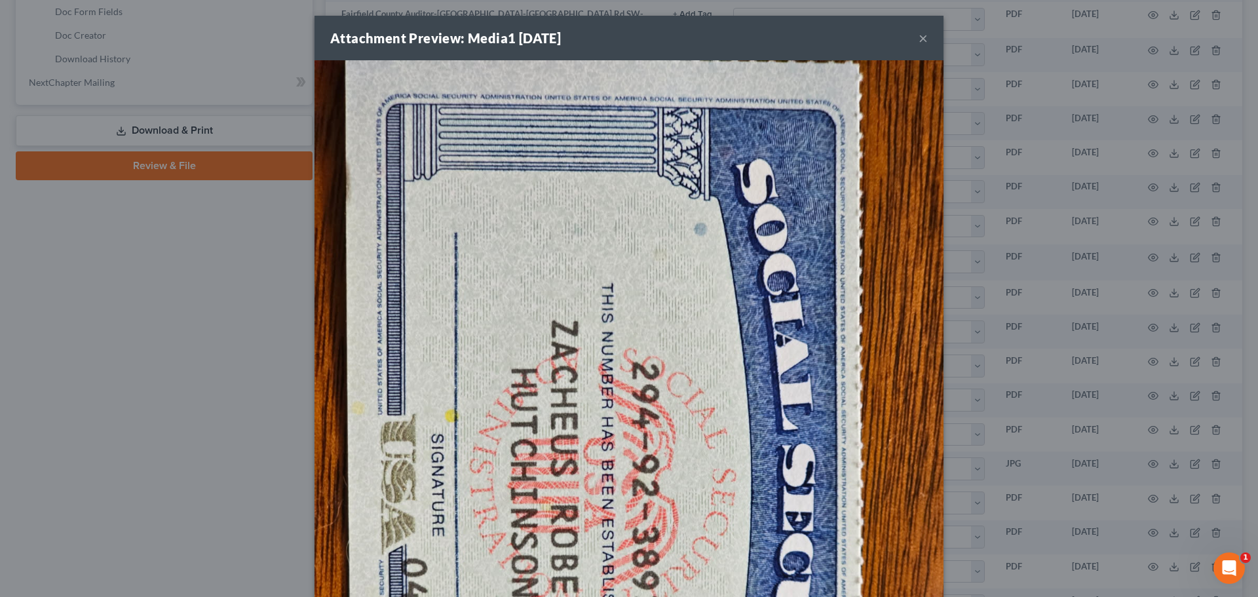
scroll to position [361, 0]
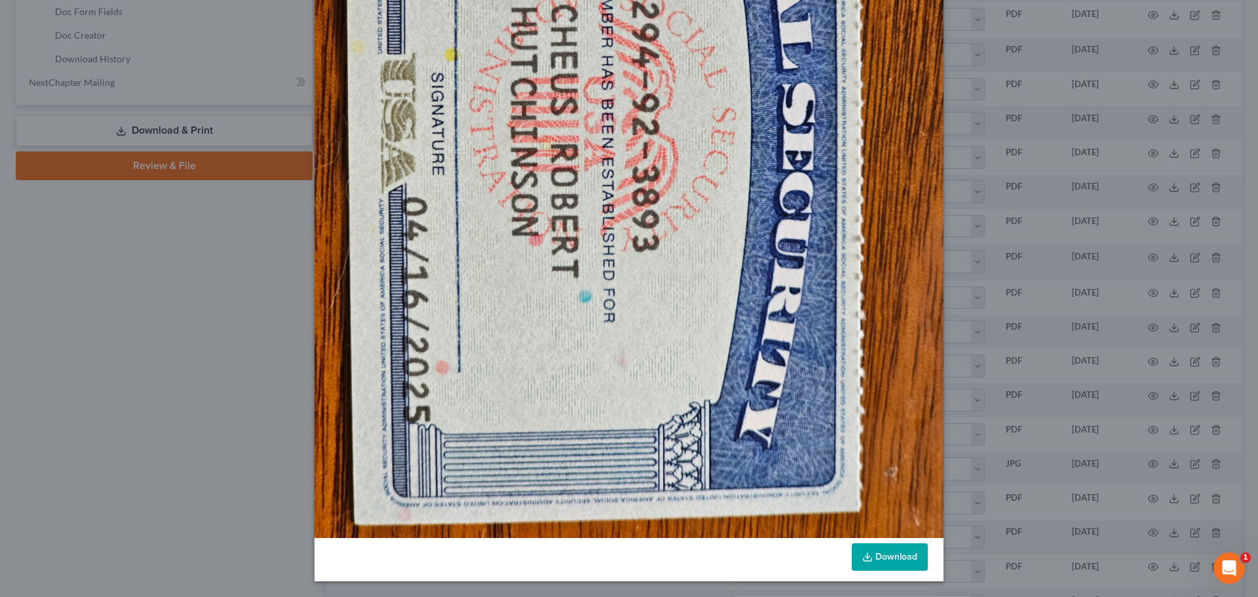
click at [896, 561] on link "Download" at bounding box center [890, 557] width 76 height 28
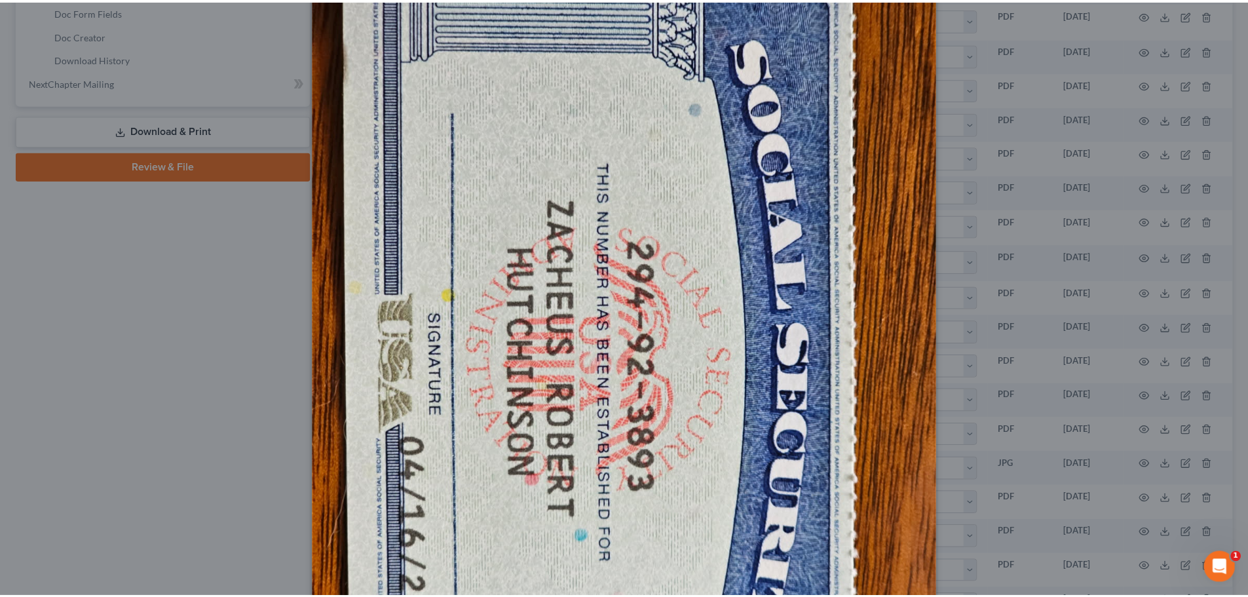
scroll to position [0, 0]
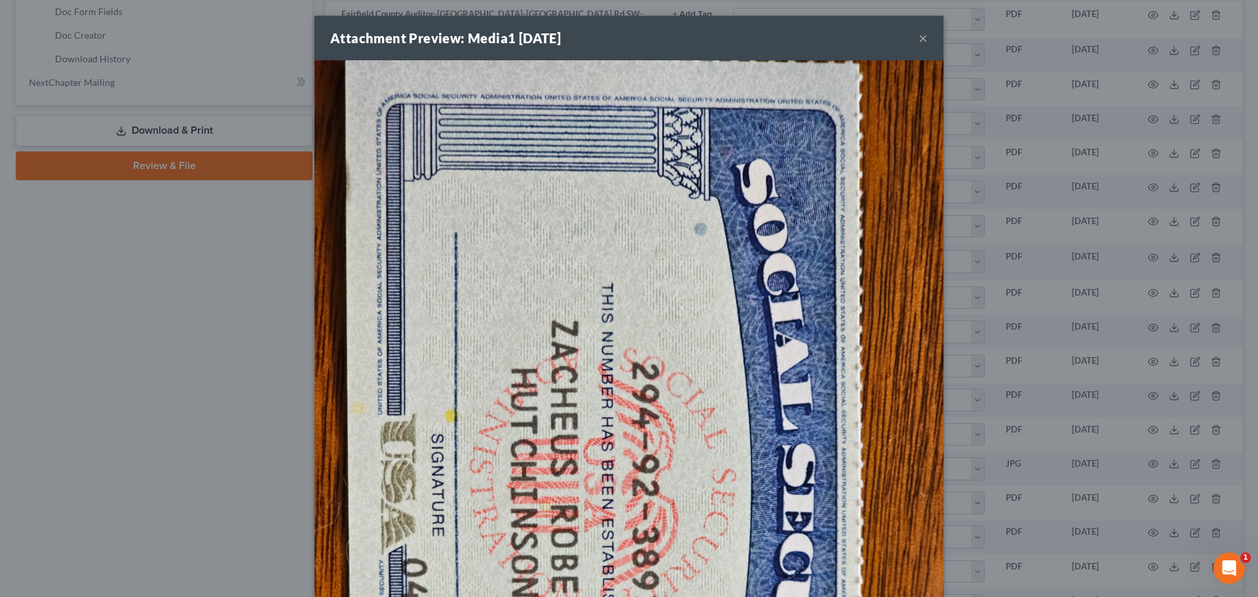
click at [918, 36] on button "×" at bounding box center [922, 38] width 9 height 16
